Goal: Information Seeking & Learning: Learn about a topic

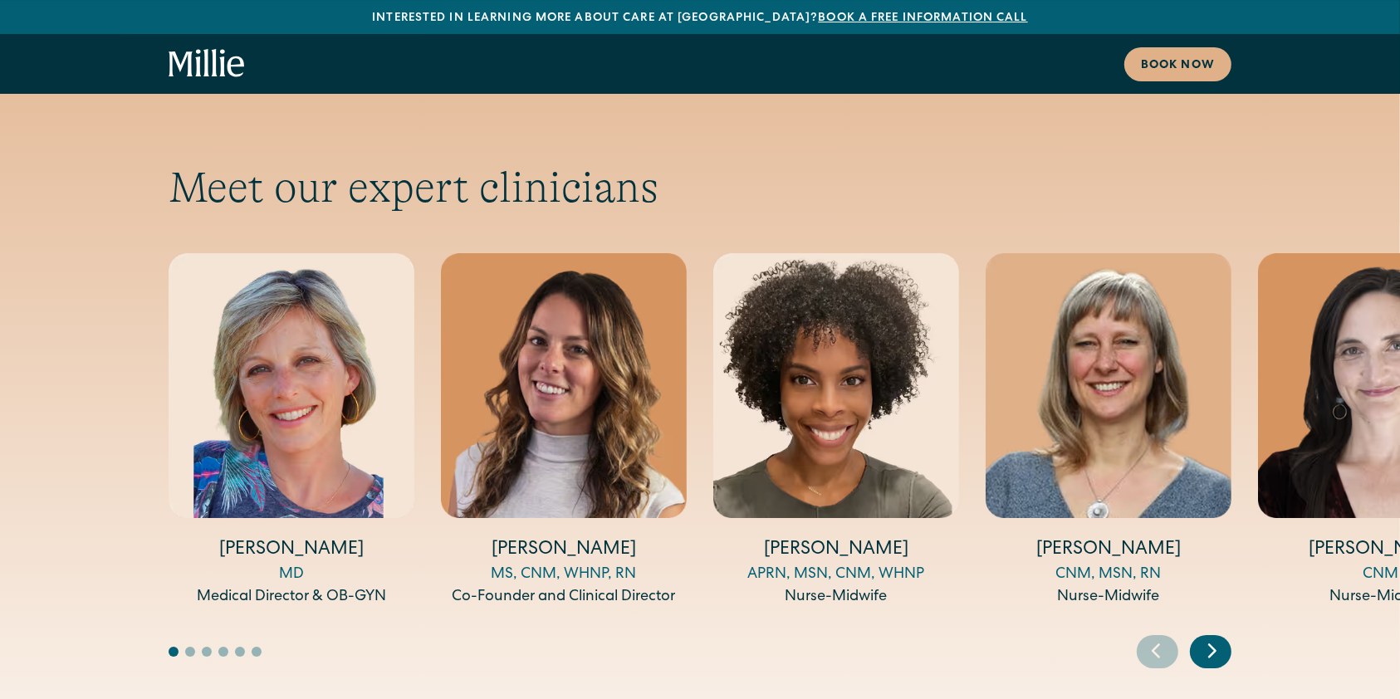
scroll to position [5843, 0]
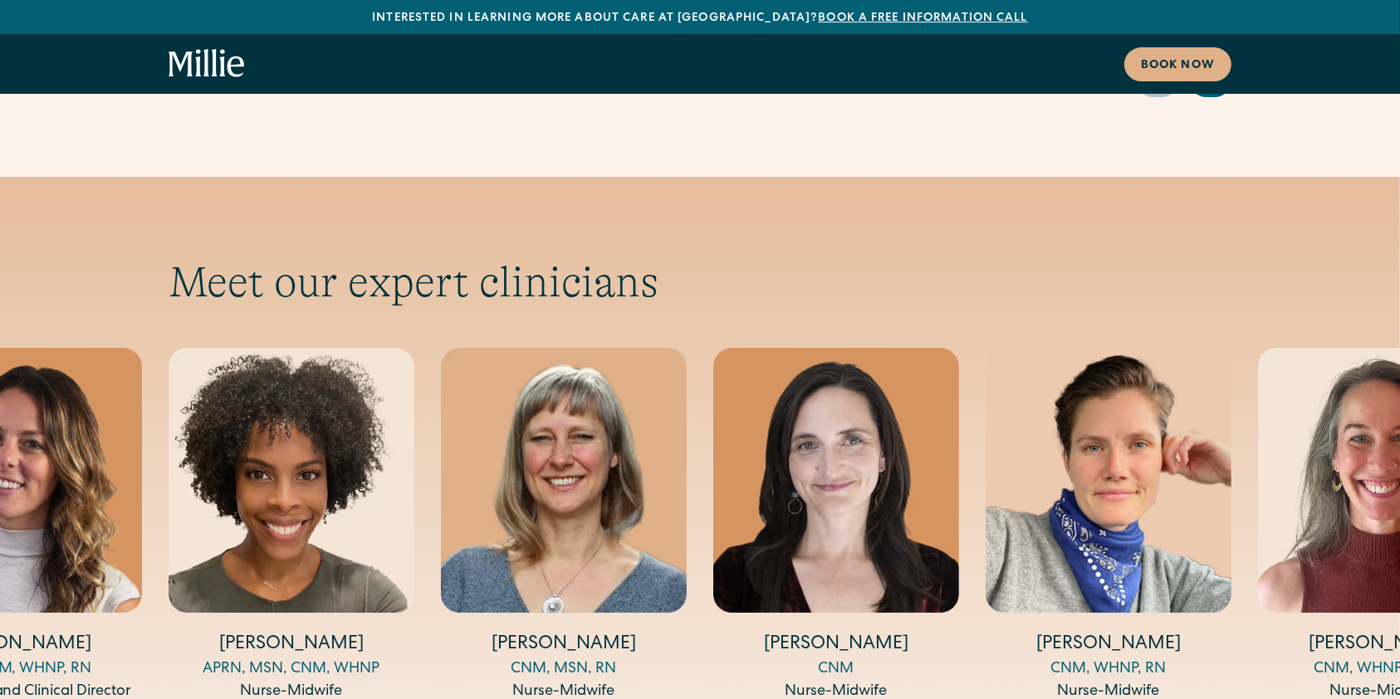
drag, startPoint x: 1208, startPoint y: 644, endPoint x: 1227, endPoint y: 650, distance: 20.2
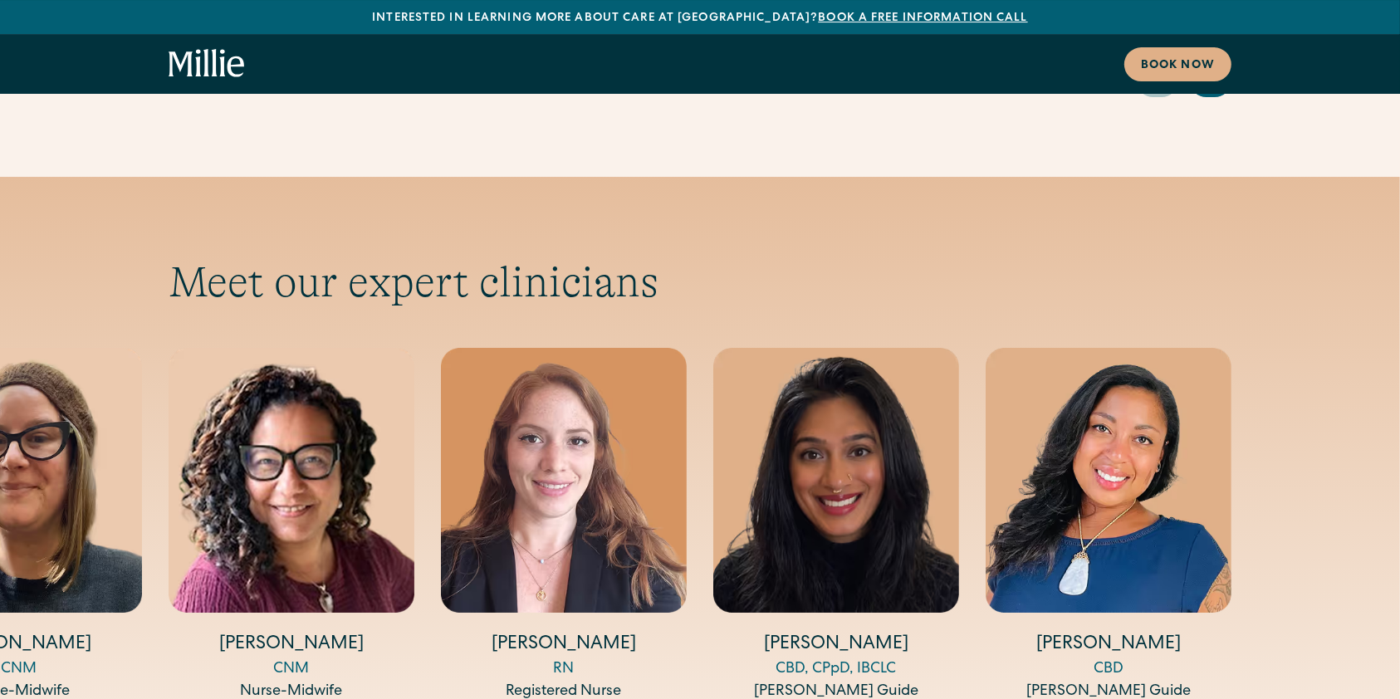
click at [350, 409] on img "11 / 14" at bounding box center [292, 480] width 246 height 265
click at [304, 633] on h4 "[PERSON_NAME]" at bounding box center [292, 646] width 246 height 26
click at [296, 658] on div "CNM" at bounding box center [292, 669] width 246 height 22
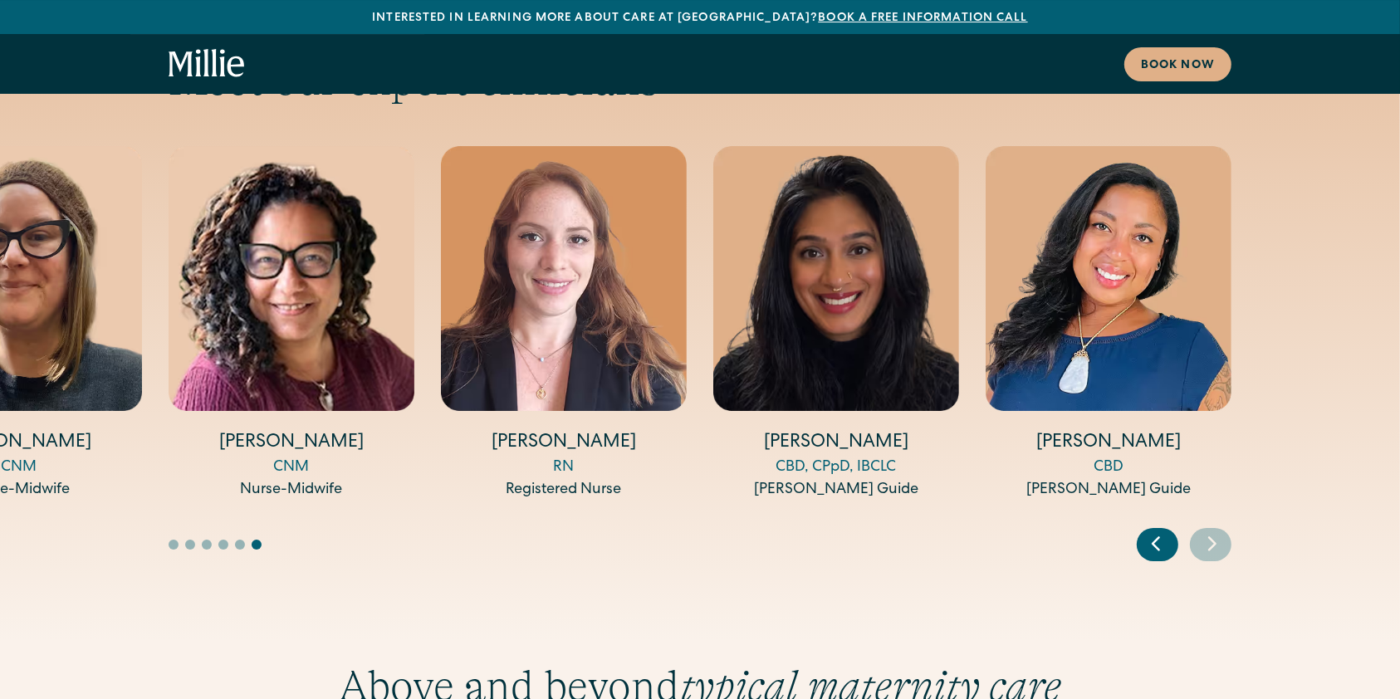
scroll to position [6042, 0]
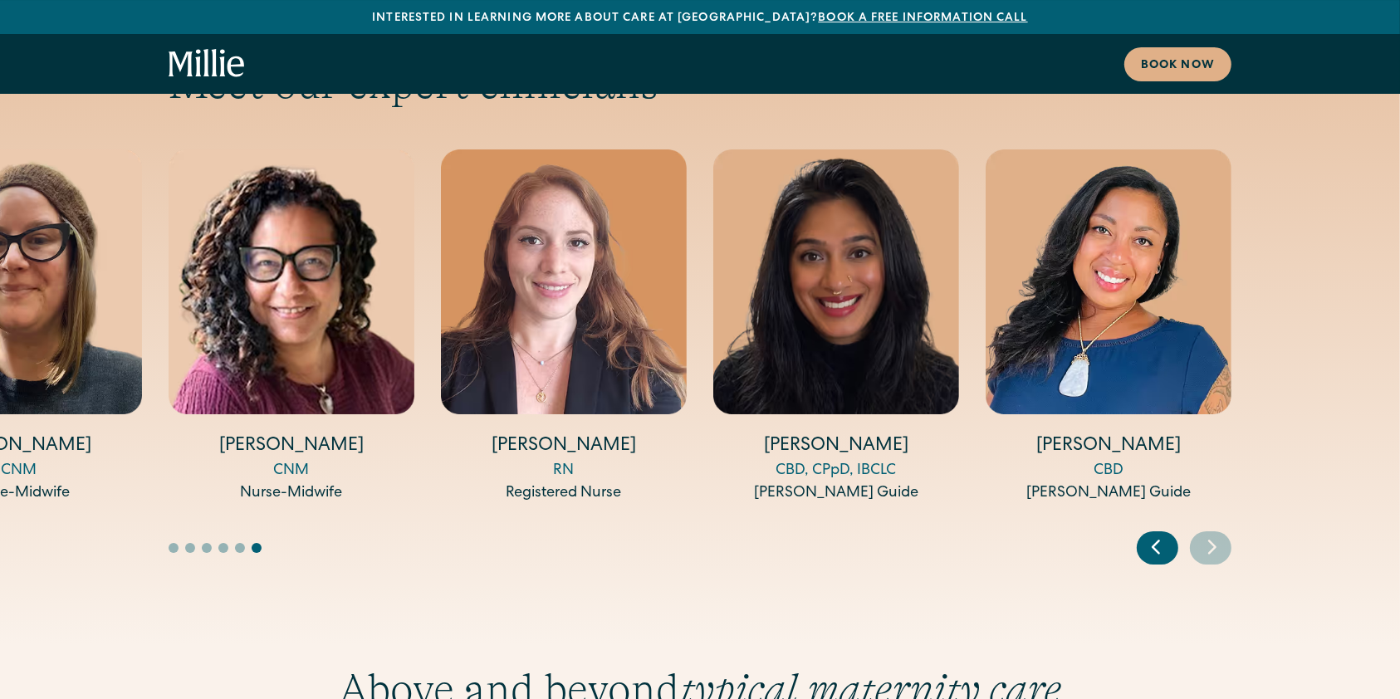
click at [1155, 534] on icon "Previous slide" at bounding box center [1155, 547] width 25 height 26
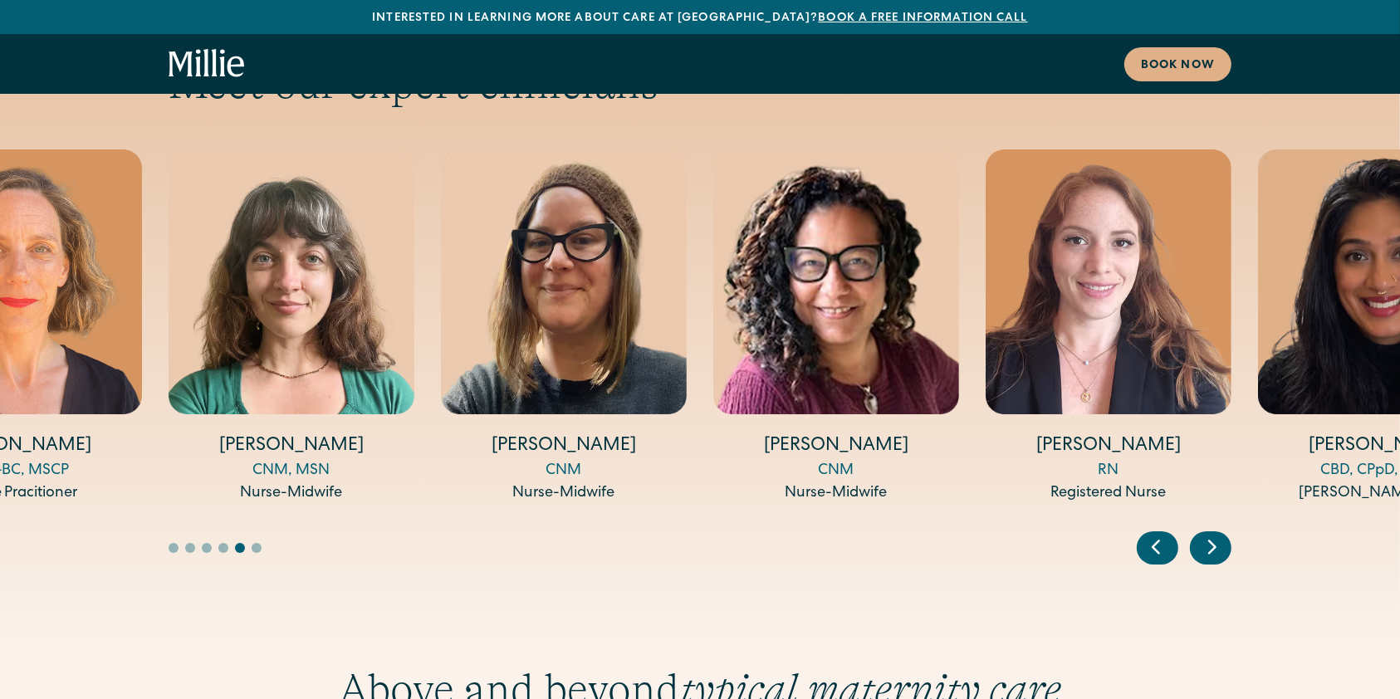
click at [1155, 534] on icon "Previous slide" at bounding box center [1155, 547] width 25 height 26
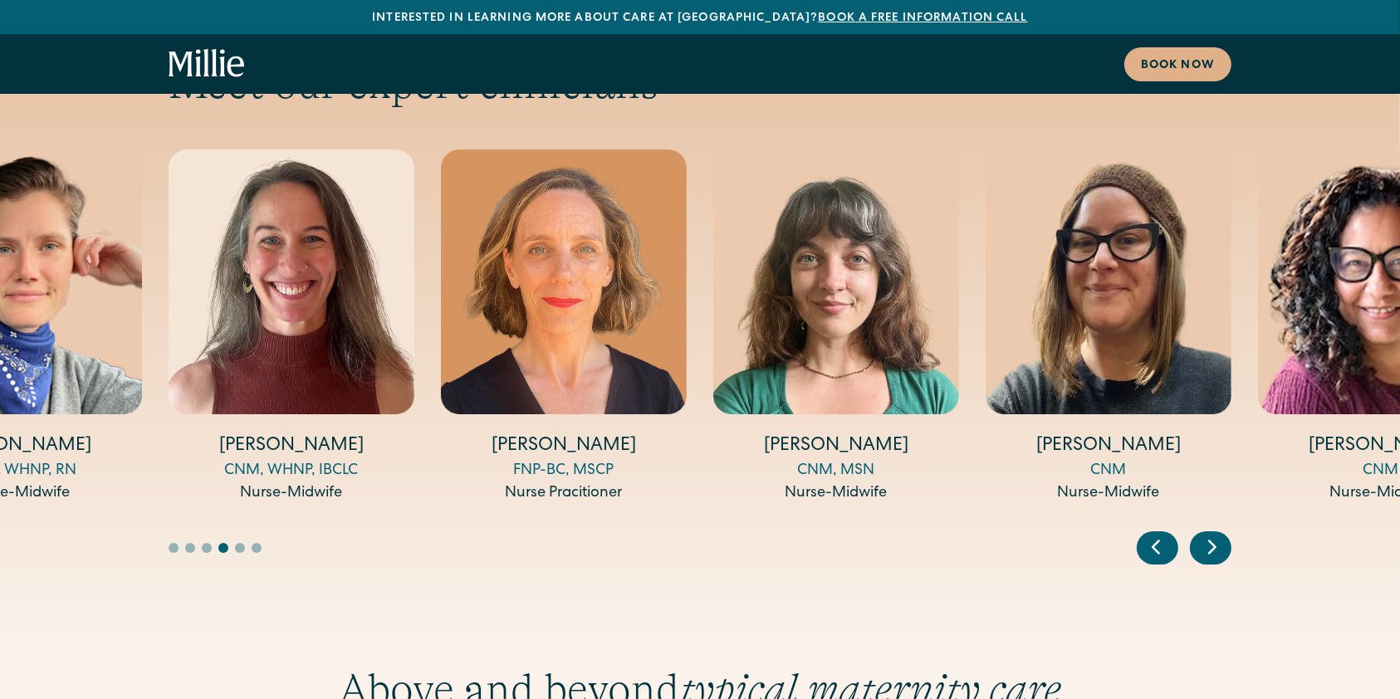
click at [1155, 534] on icon "Previous slide" at bounding box center [1155, 547] width 25 height 26
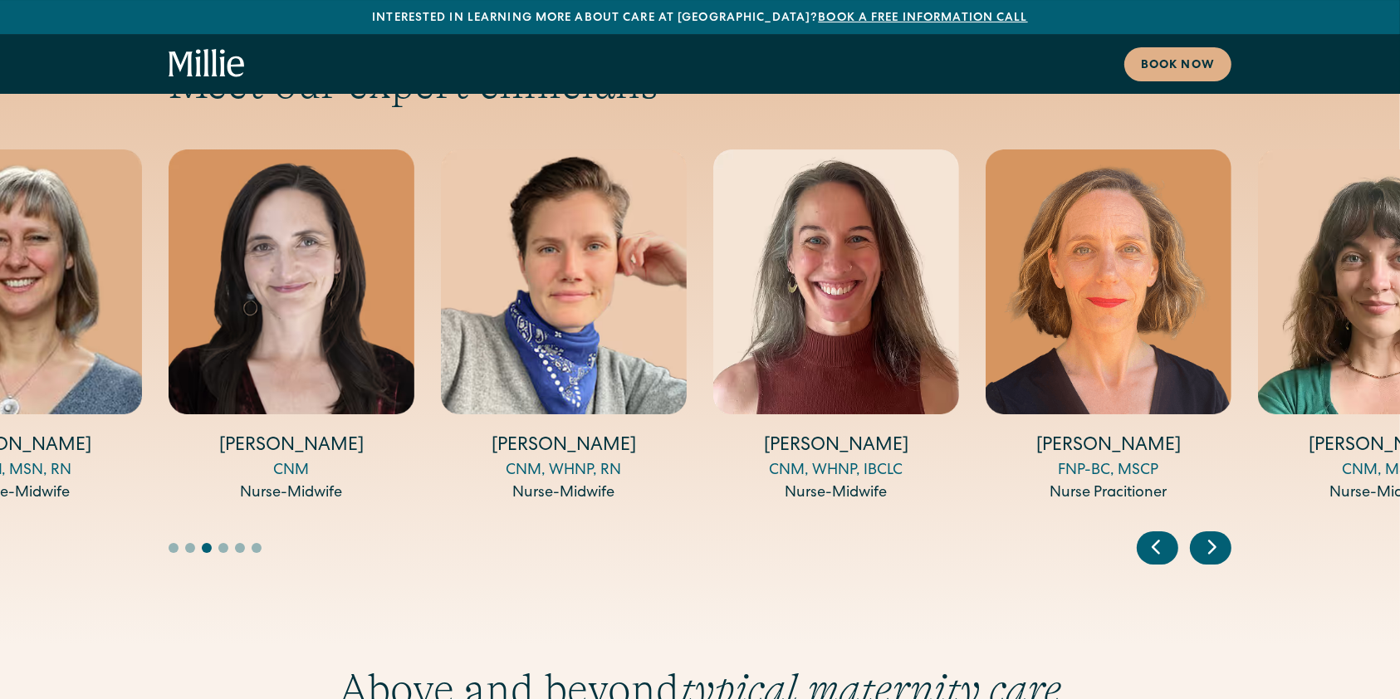
click at [1155, 534] on icon "Previous slide" at bounding box center [1155, 547] width 25 height 26
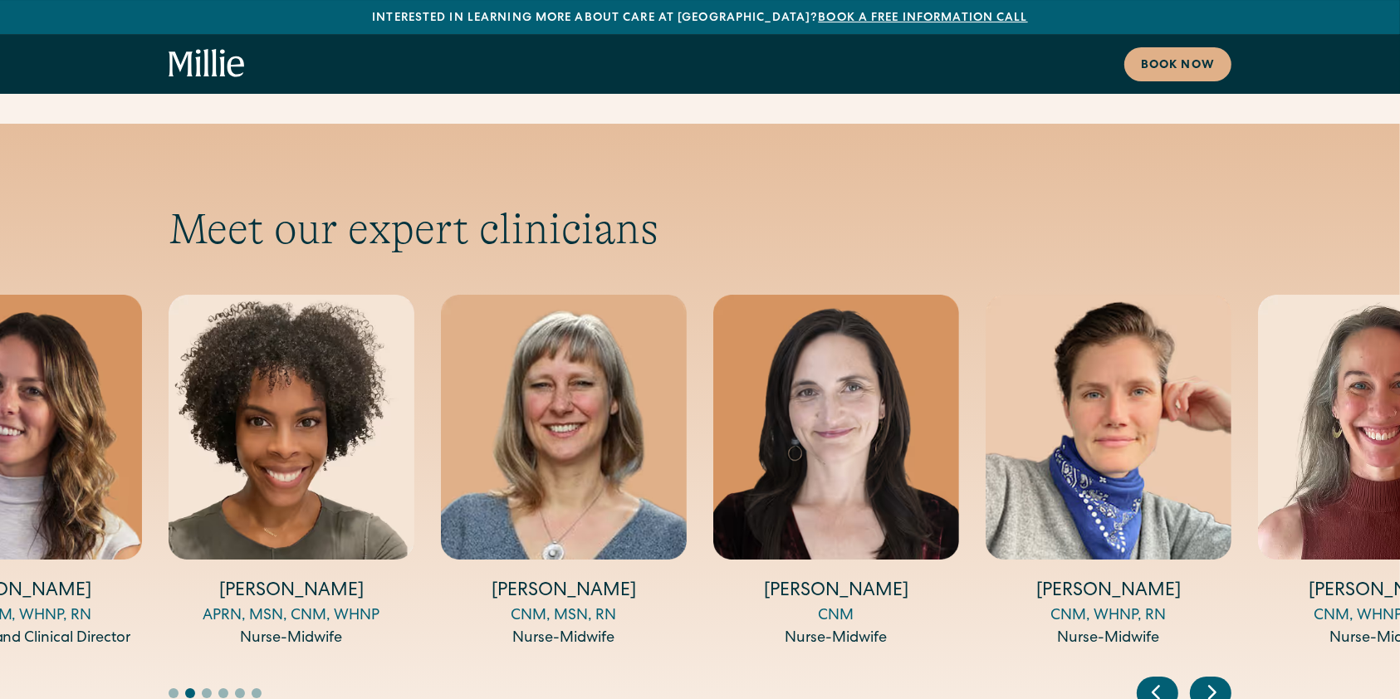
scroll to position [5893, 0]
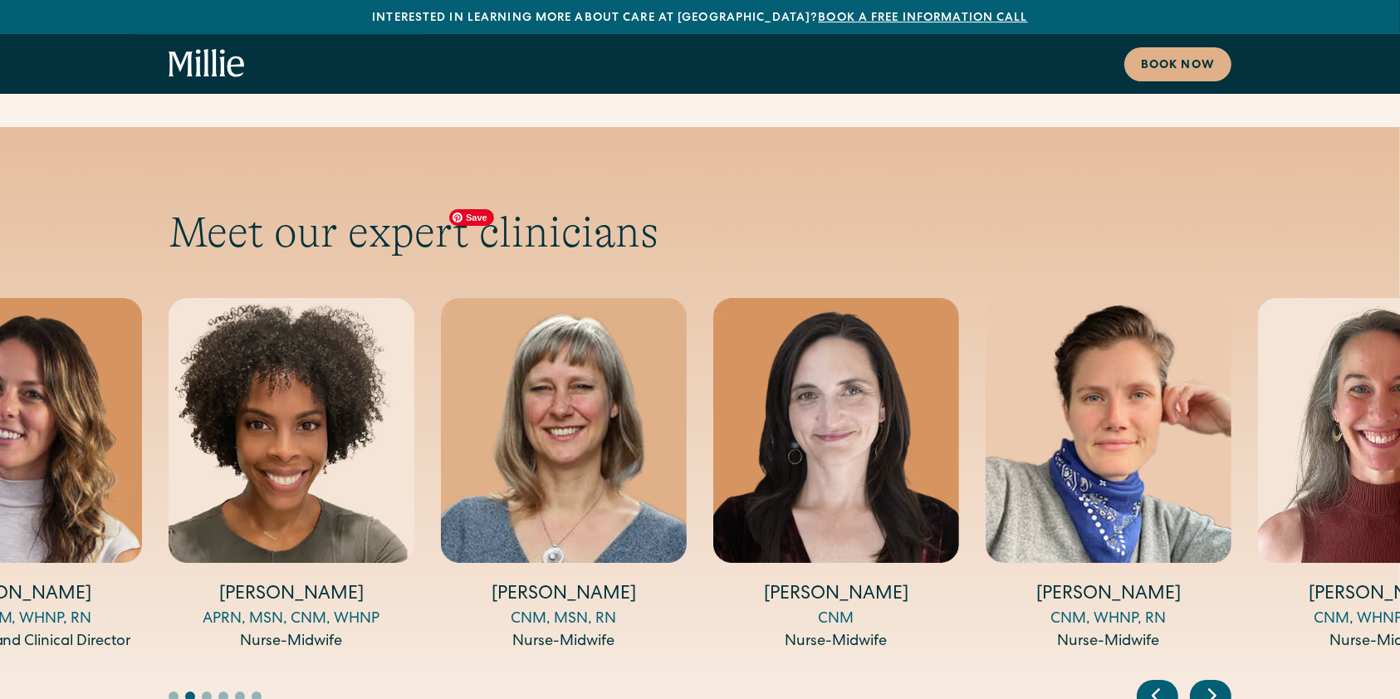
click at [653, 374] on img "4 / 14" at bounding box center [564, 430] width 246 height 265
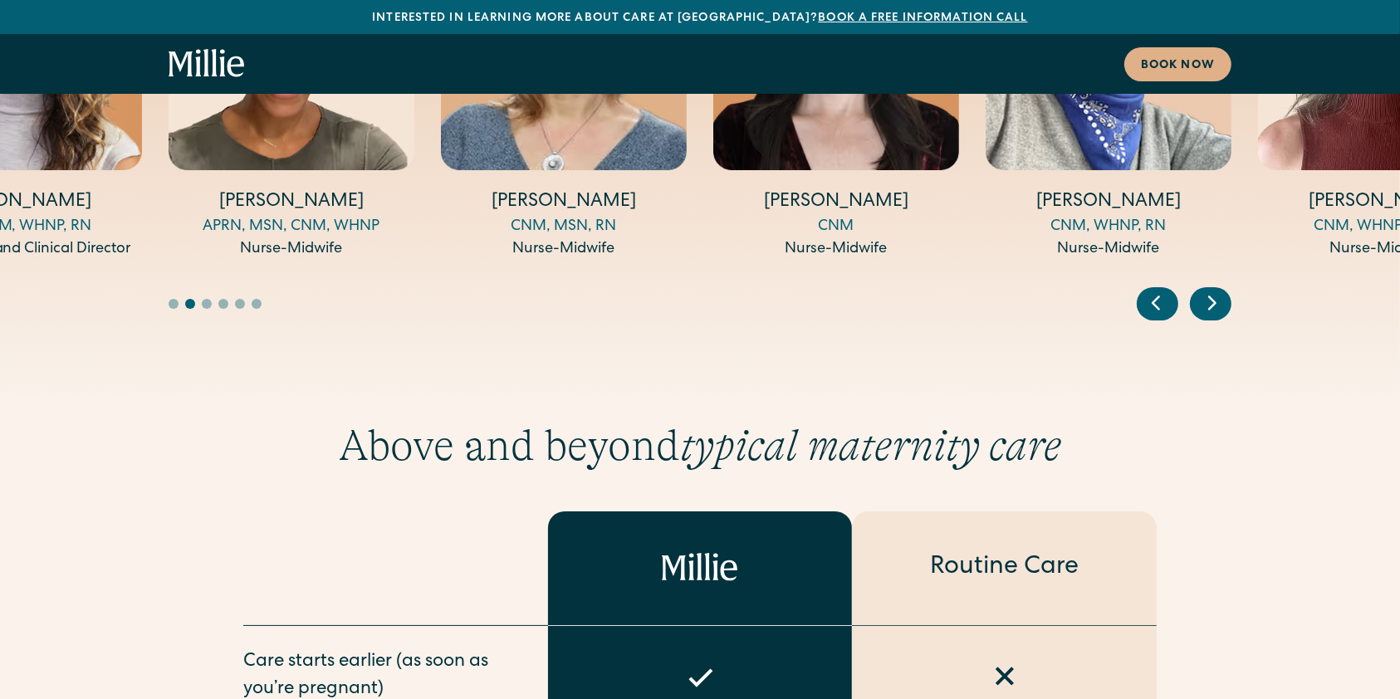
scroll to position [6164, 0]
